Goal: Transaction & Acquisition: Purchase product/service

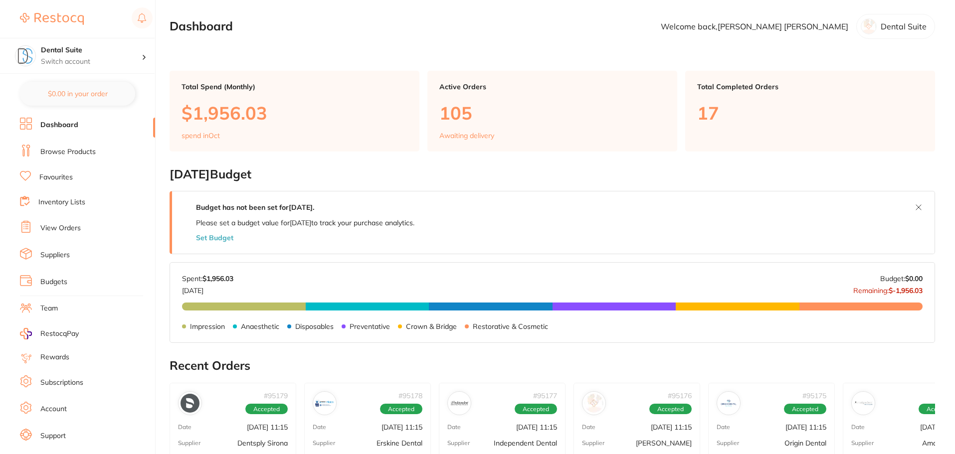
click at [65, 148] on link "Browse Products" at bounding box center [67, 152] width 55 height 10
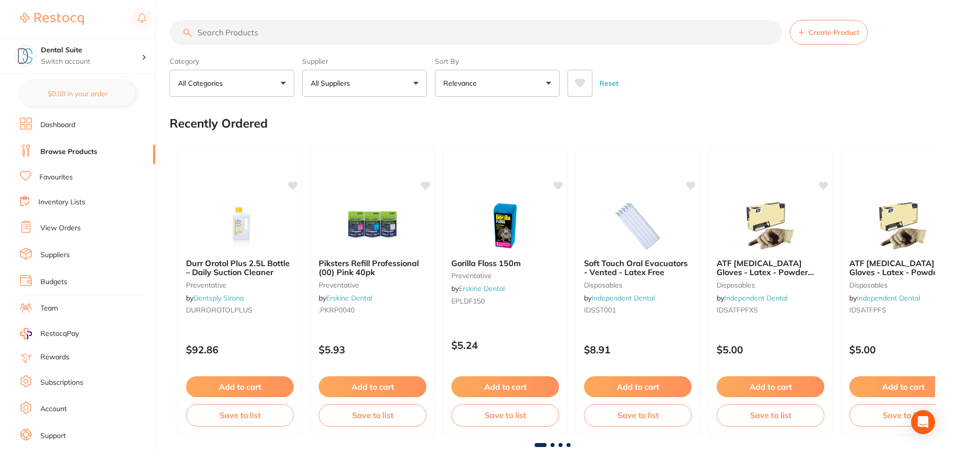
click at [349, 86] on p "All Suppliers" at bounding box center [332, 83] width 43 height 10
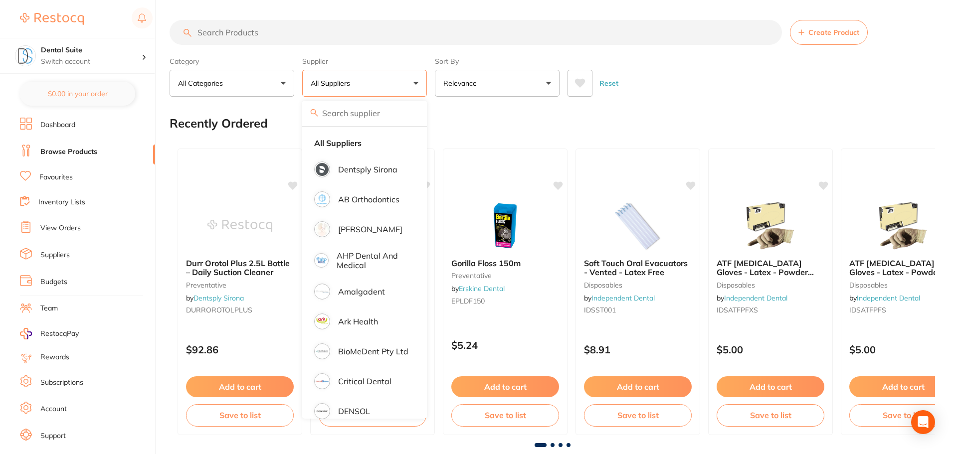
click at [346, 111] on input "search" at bounding box center [364, 113] width 125 height 25
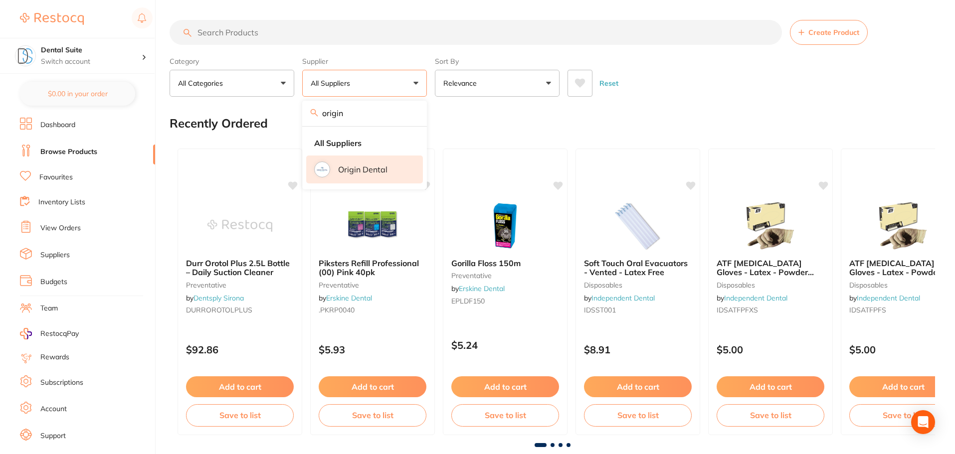
type input "origin"
click at [353, 168] on p "Origin Dental" at bounding box center [362, 169] width 49 height 9
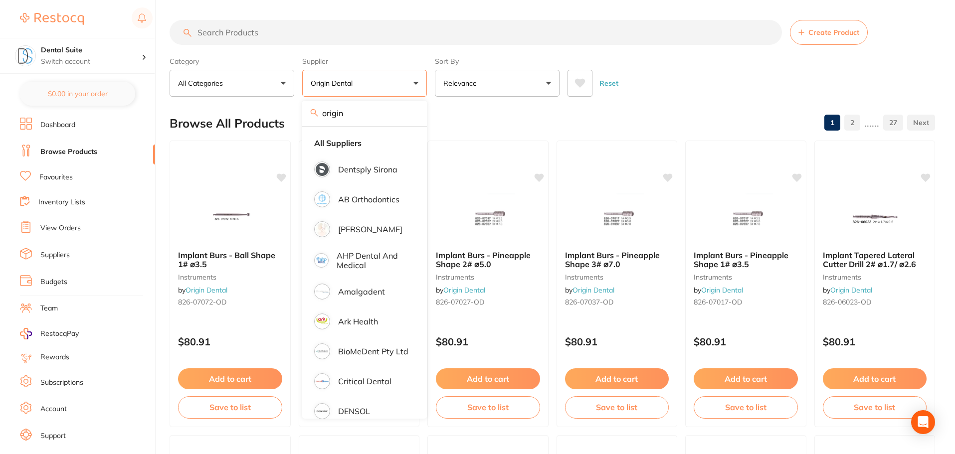
click at [240, 36] on input "search" at bounding box center [476, 32] width 612 height 25
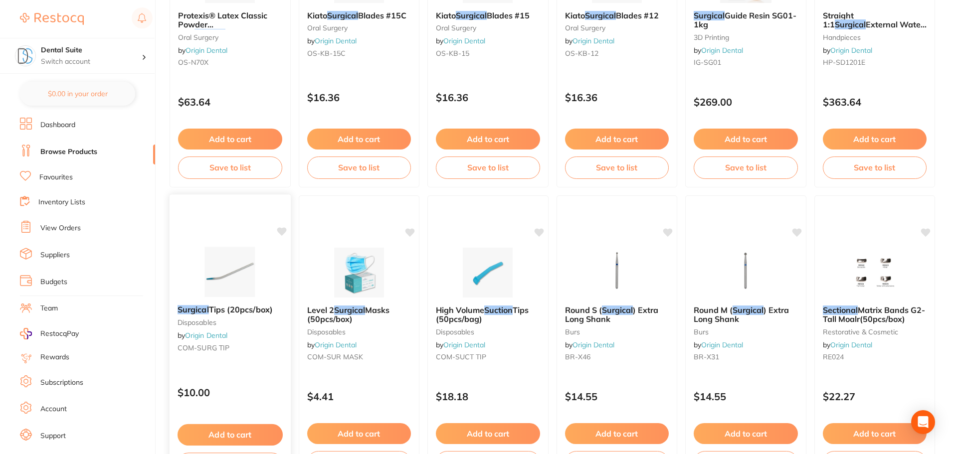
scroll to position [1845, 0]
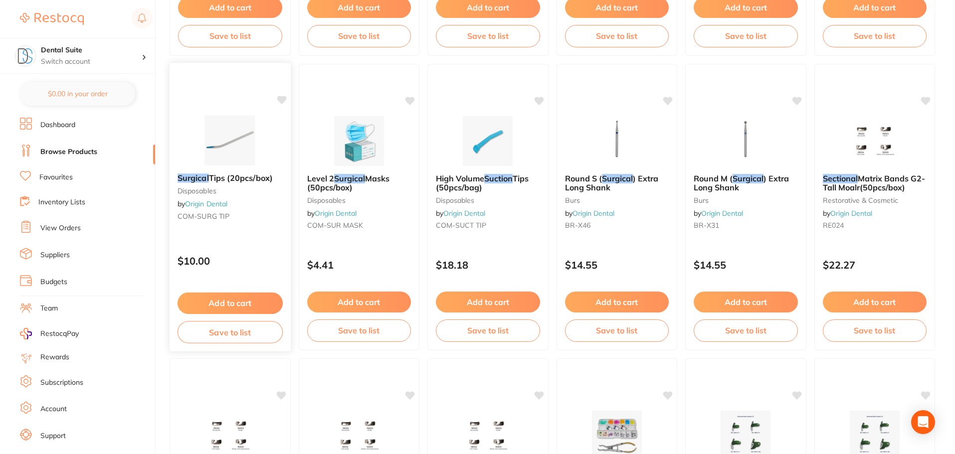
type input "surgical suction"
click at [236, 305] on button "Add to cart" at bounding box center [230, 303] width 105 height 21
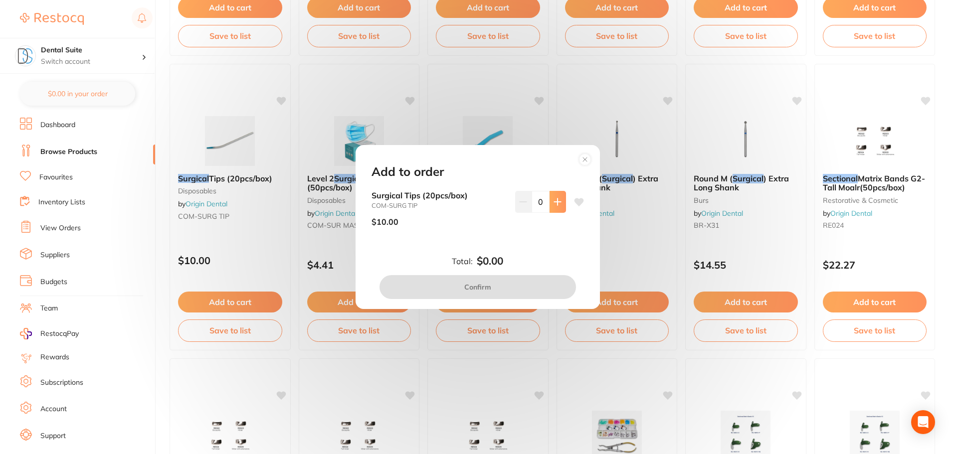
click at [554, 193] on button at bounding box center [558, 202] width 16 height 22
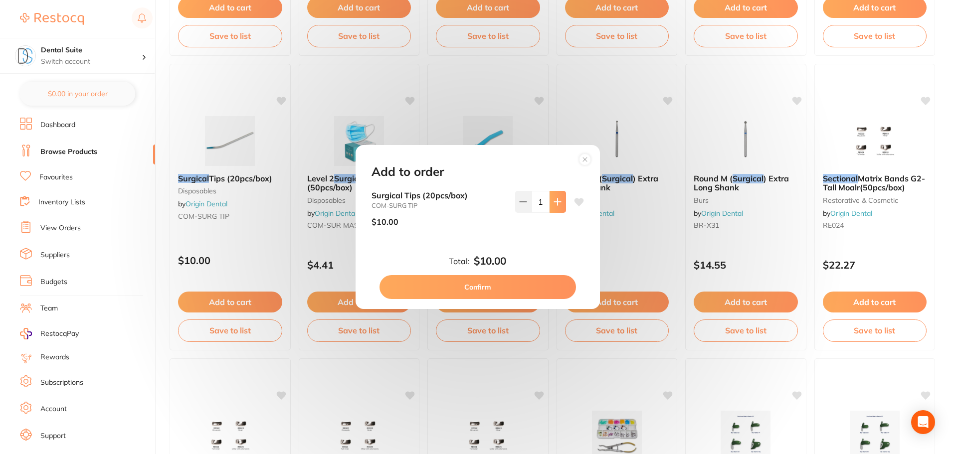
click at [558, 196] on button at bounding box center [558, 202] width 16 height 22
type input "3"
click at [462, 287] on button "Confirm" at bounding box center [477, 287] width 196 height 24
checkbox input "false"
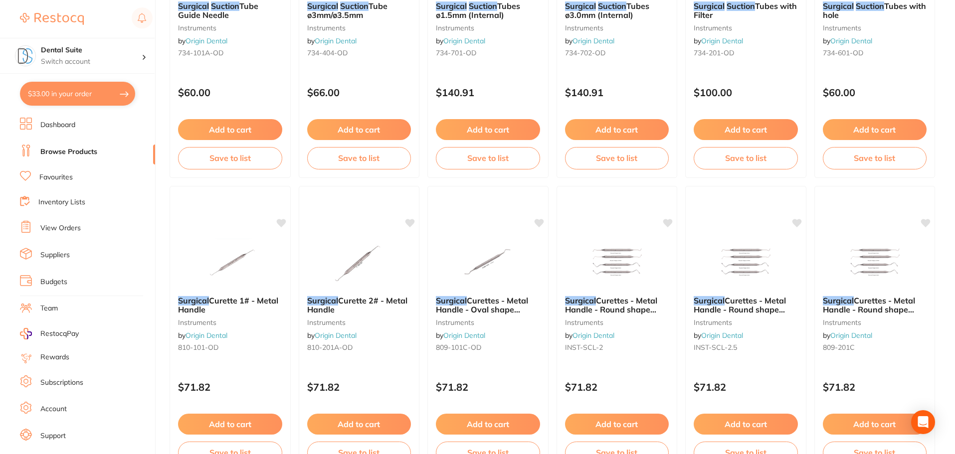
scroll to position [0, 0]
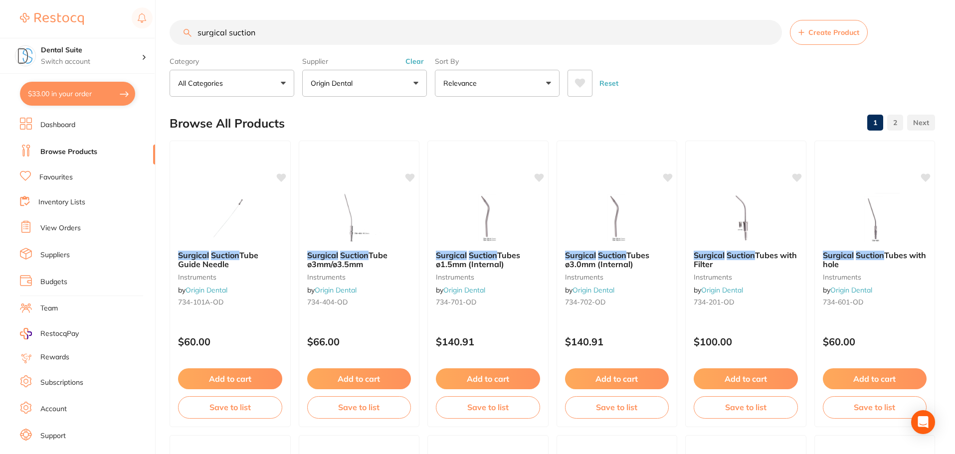
drag, startPoint x: 269, startPoint y: 37, endPoint x: 180, endPoint y: 29, distance: 89.7
click at [180, 29] on input "surgical suction" at bounding box center [476, 32] width 612 height 25
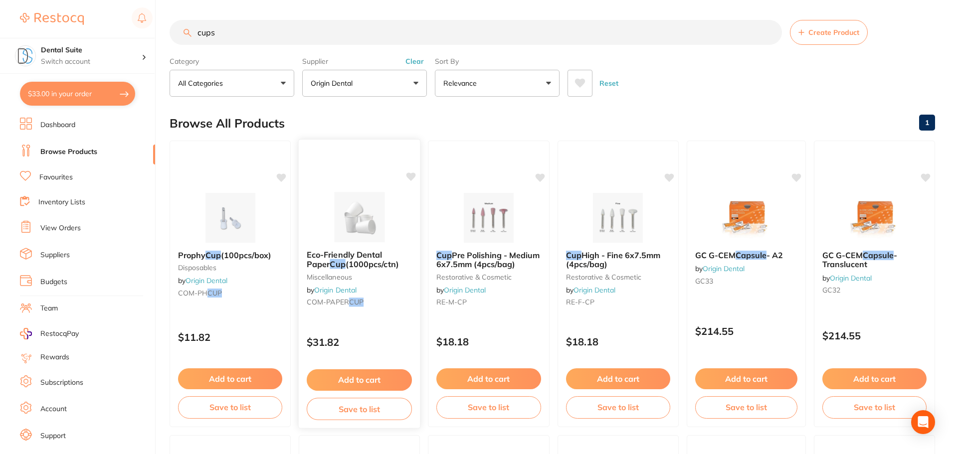
type input "cups"
click at [359, 382] on button "Add to cart" at bounding box center [359, 380] width 105 height 21
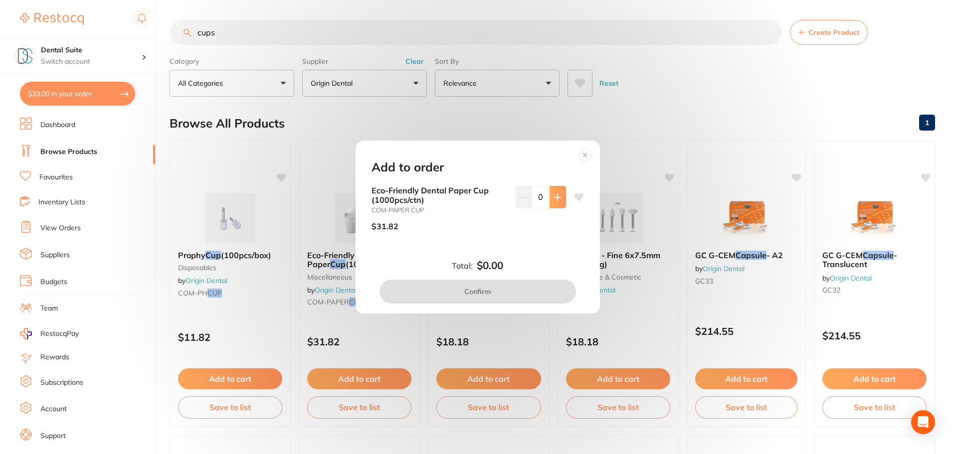
click at [560, 195] on button at bounding box center [558, 197] width 16 height 22
type input "1"
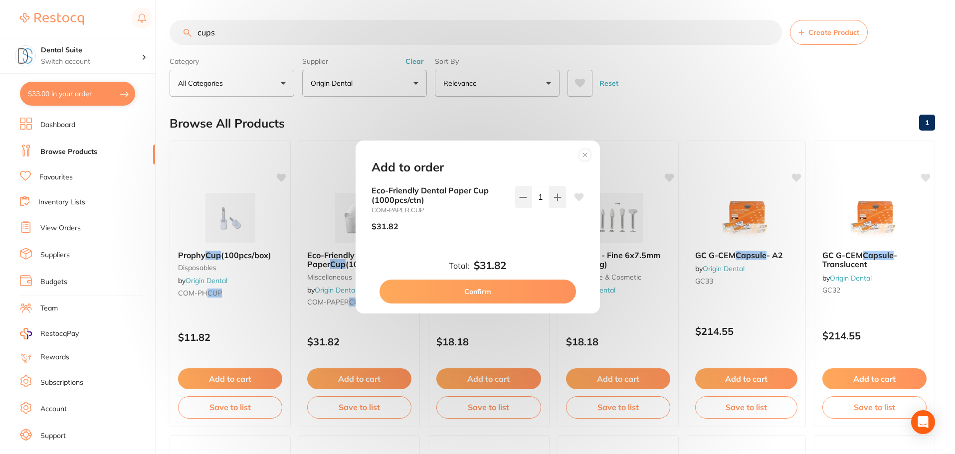
click at [477, 292] on button "Confirm" at bounding box center [477, 292] width 196 height 24
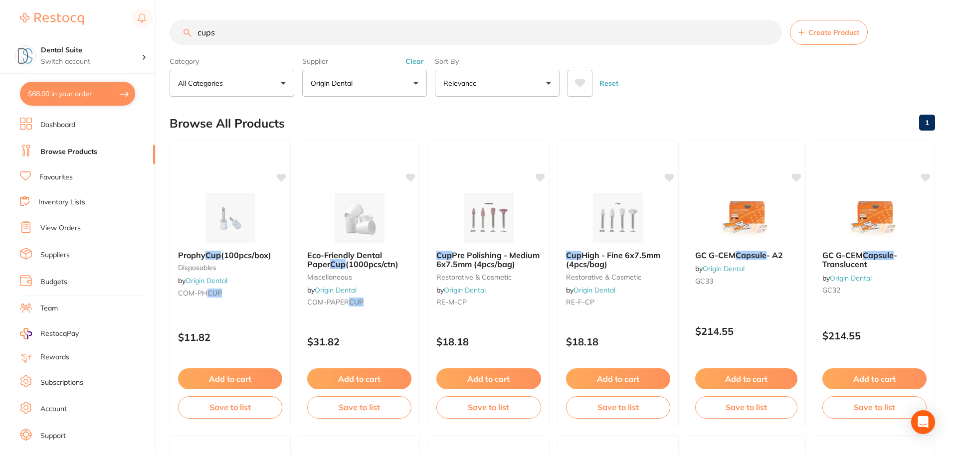
drag, startPoint x: 280, startPoint y: 34, endPoint x: 128, endPoint y: 37, distance: 152.6
click at [128, 37] on div "$68.00 Dental Suite Switch account Dental Suite $68.00 in your order Dashboard …" at bounding box center [477, 227] width 955 height 454
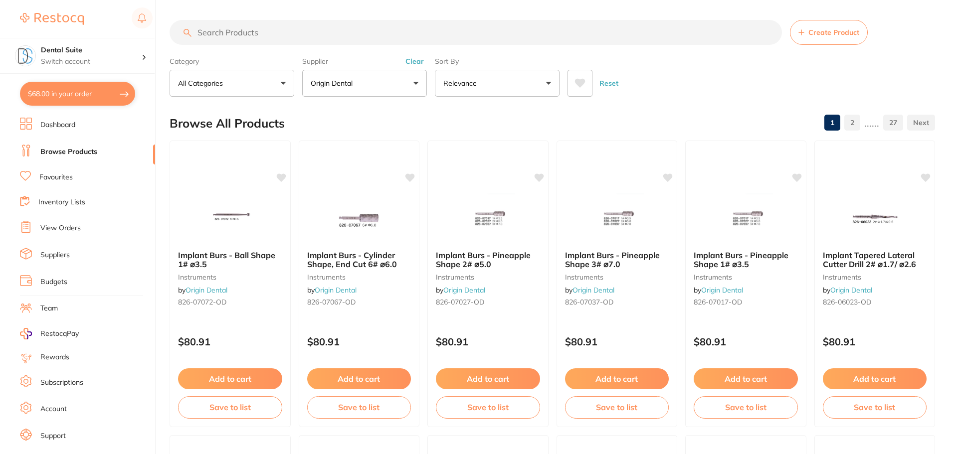
click at [389, 82] on button "Origin Dental" at bounding box center [364, 83] width 125 height 27
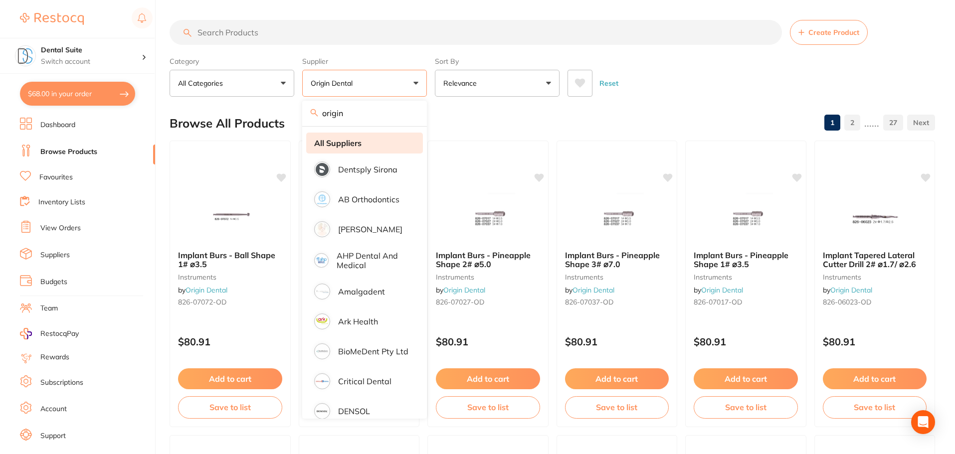
click at [345, 144] on strong "All Suppliers" at bounding box center [337, 143] width 47 height 9
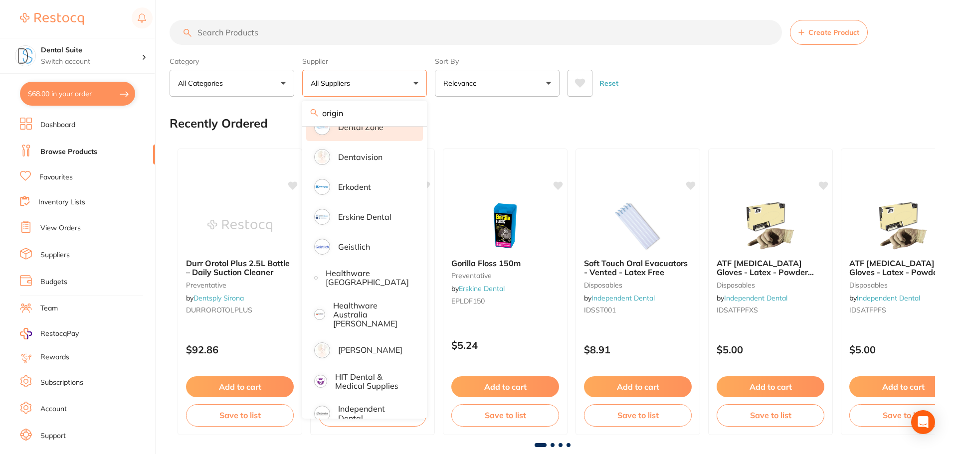
scroll to position [349, 0]
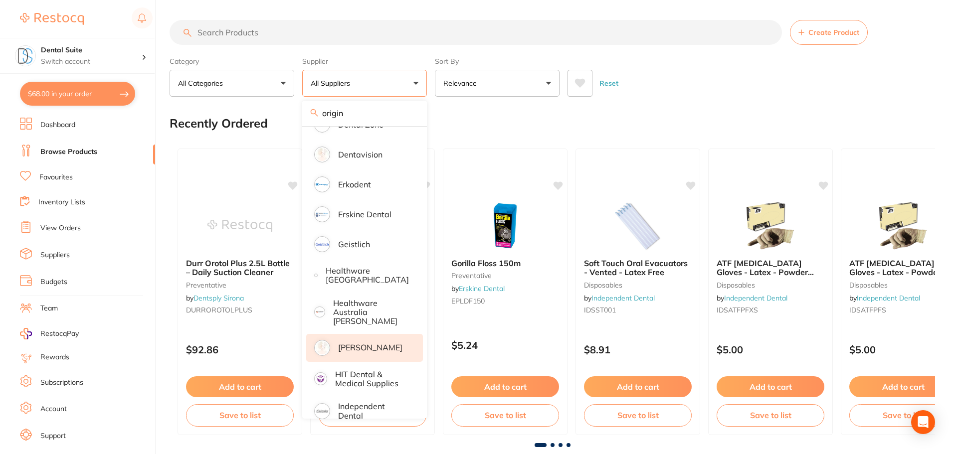
click at [368, 343] on p "[PERSON_NAME]" at bounding box center [370, 347] width 64 height 9
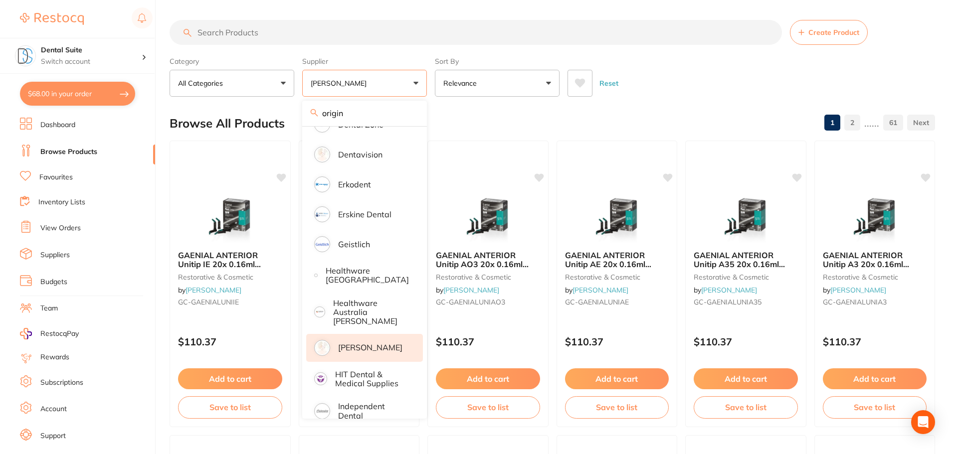
click at [230, 29] on input "search" at bounding box center [476, 32] width 612 height 25
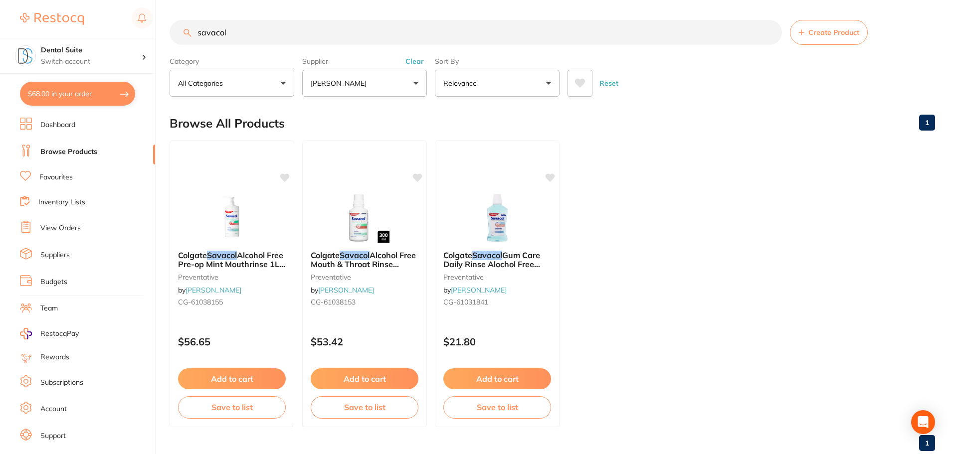
scroll to position [0, 0]
type input "savacol"
click at [220, 378] on button "Add to cart" at bounding box center [232, 380] width 109 height 21
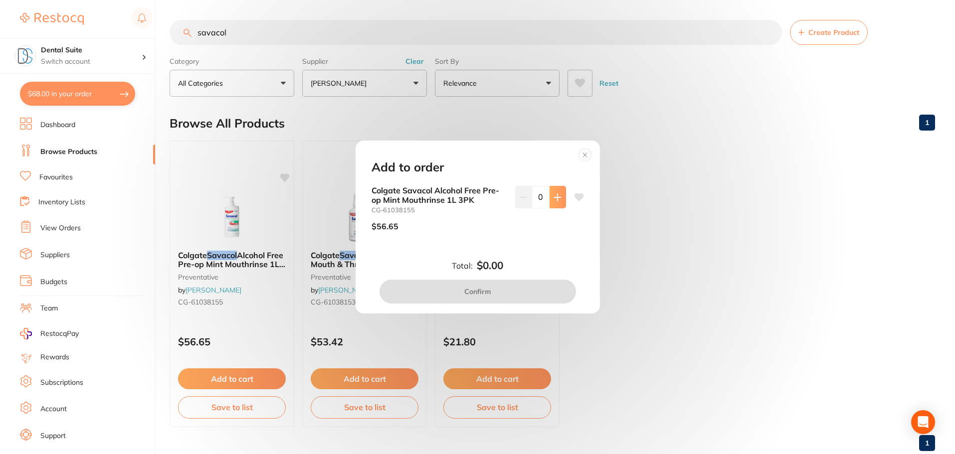
click at [556, 196] on icon at bounding box center [557, 197] width 6 height 6
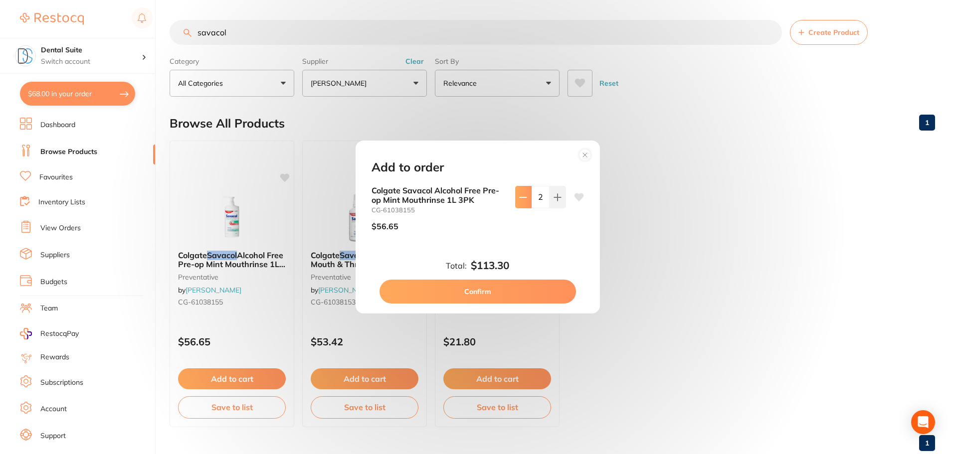
click at [520, 199] on icon at bounding box center [523, 197] width 8 height 8
type input "1"
click at [475, 295] on button "Confirm" at bounding box center [477, 292] width 196 height 24
